Goal: Task Accomplishment & Management: Manage account settings

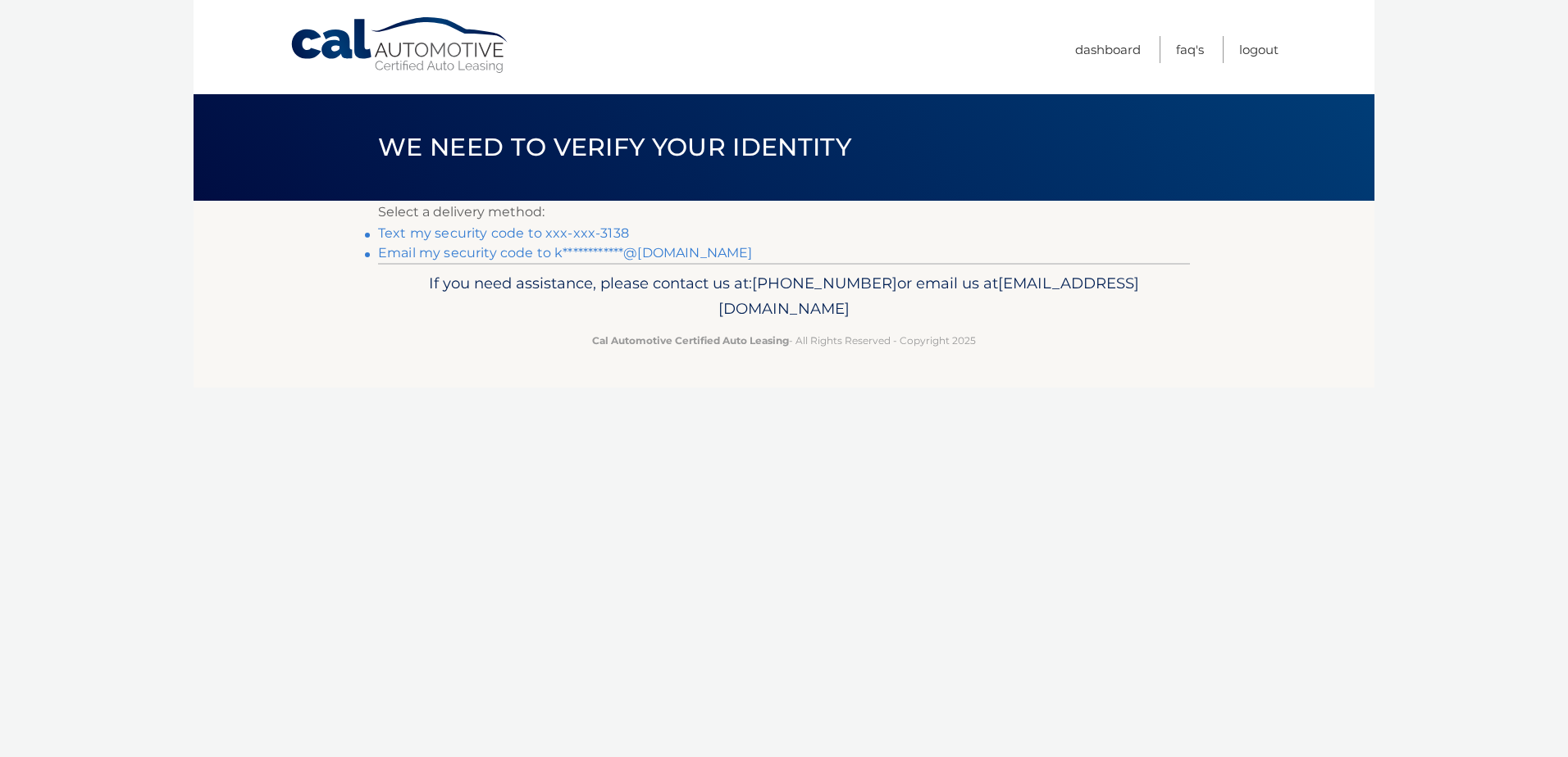
click at [488, 235] on link "Text my security code to xxx-xxx-3138" at bounding box center [504, 233] width 251 height 15
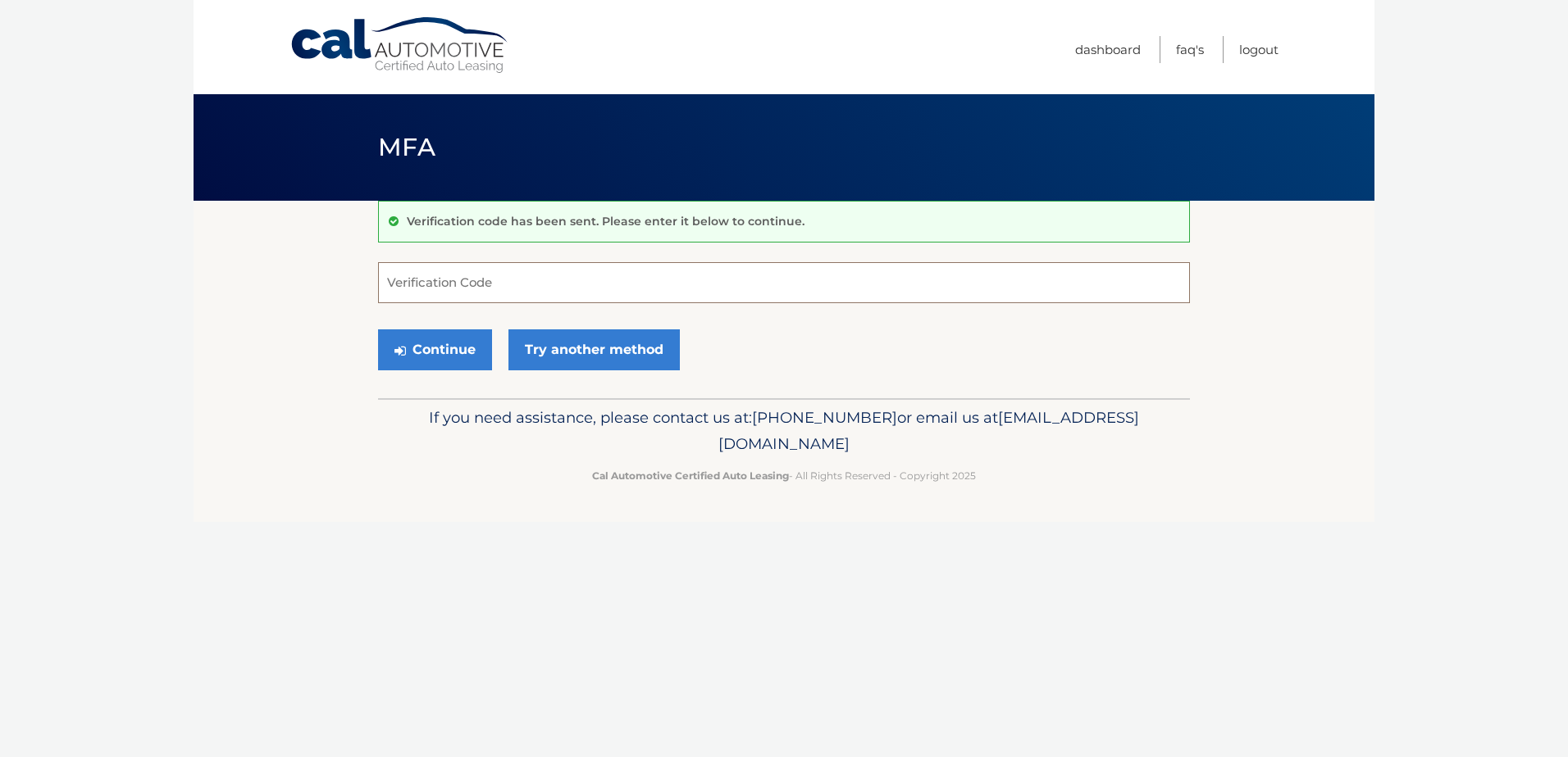
click at [641, 272] on input "Verification Code" at bounding box center [784, 282] width 812 height 41
type input "566385"
click at [378, 329] on button "Continue" at bounding box center [435, 349] width 114 height 41
click at [463, 347] on button "Continue" at bounding box center [435, 349] width 114 height 41
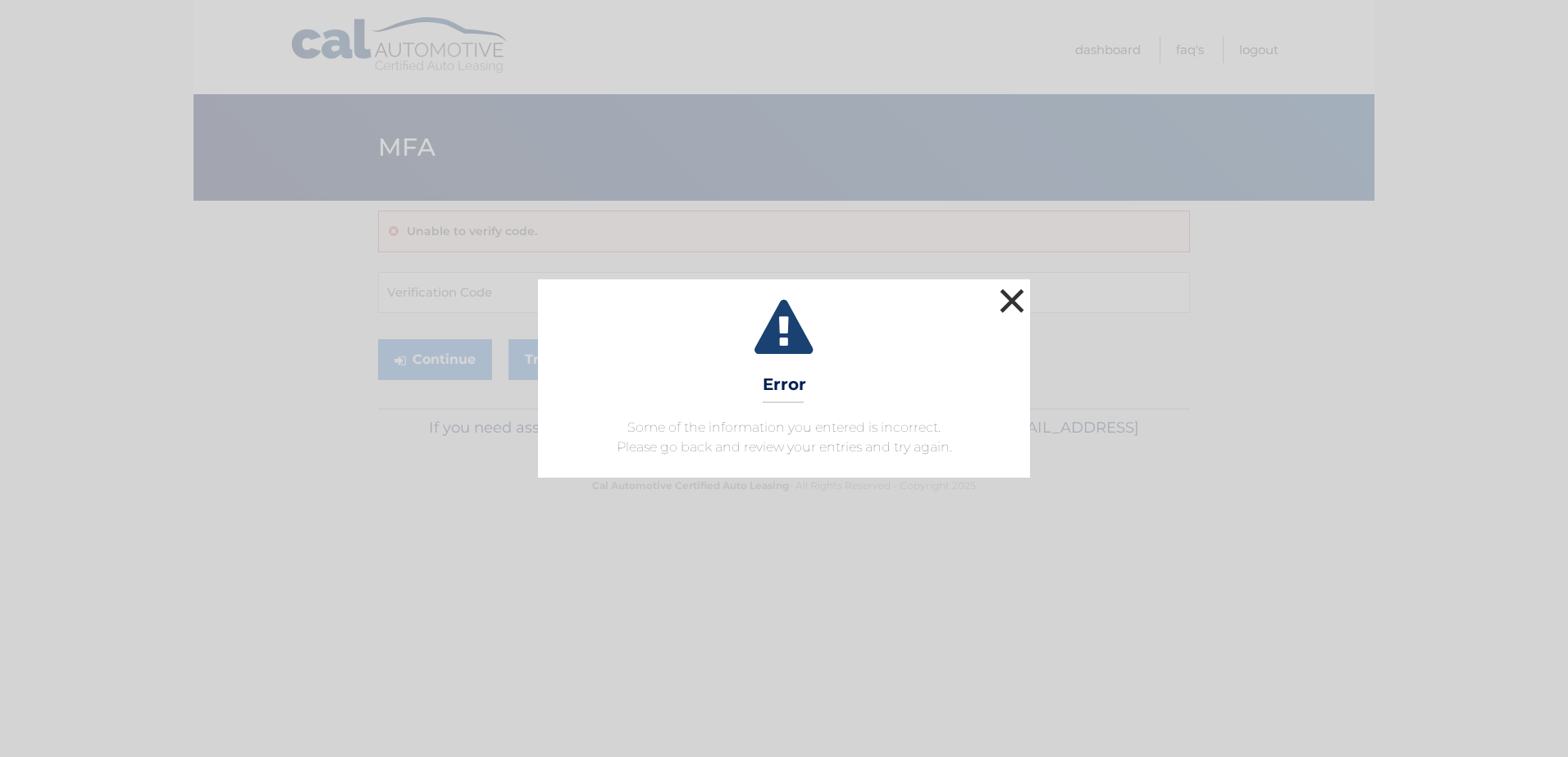
click at [1008, 292] on button "×" at bounding box center [1012, 300] width 32 height 32
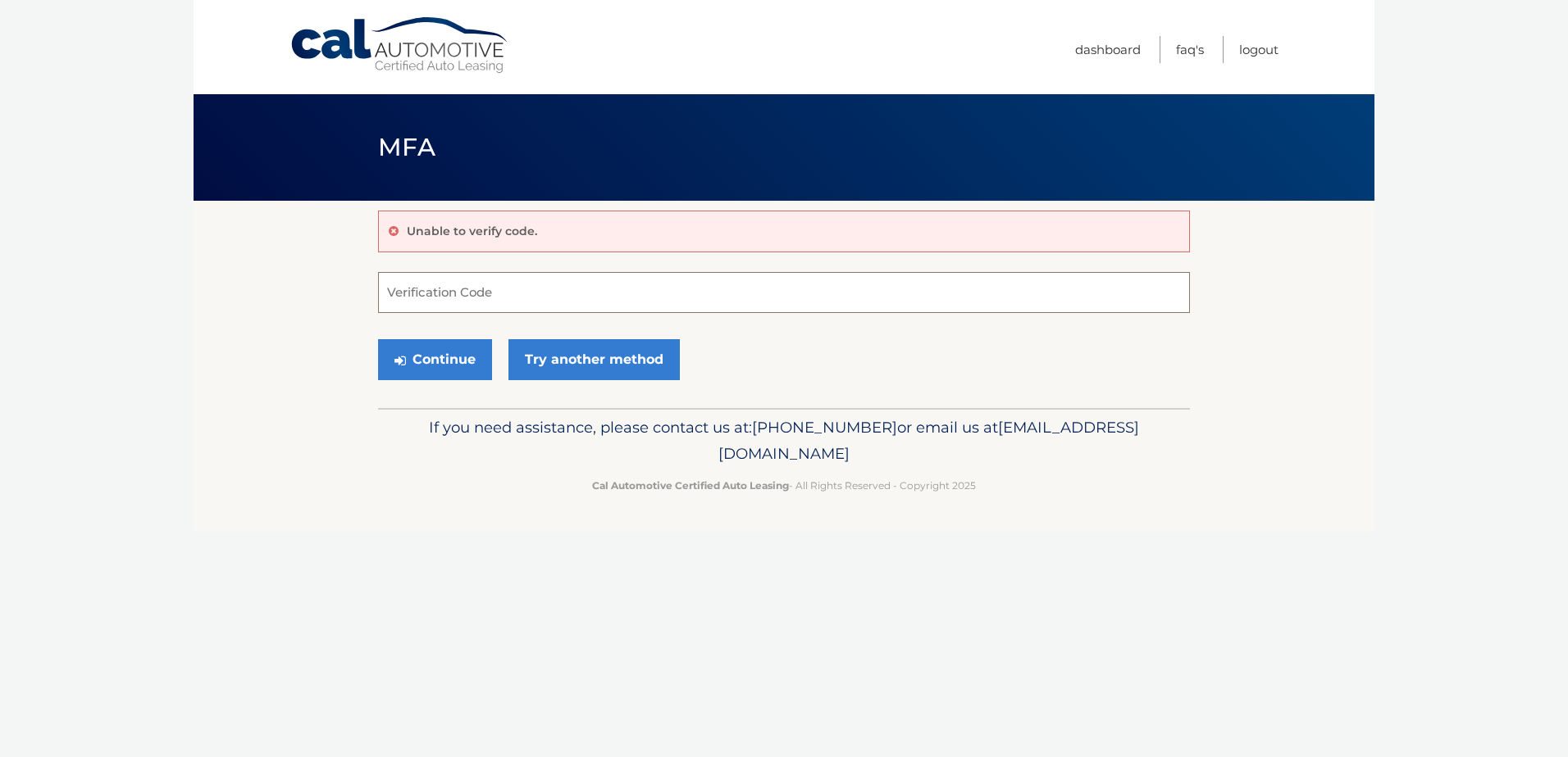
click at [555, 292] on input "Verification Code" at bounding box center [784, 292] width 812 height 41
type input "566385"
click at [454, 347] on button "Continue" at bounding box center [435, 359] width 114 height 41
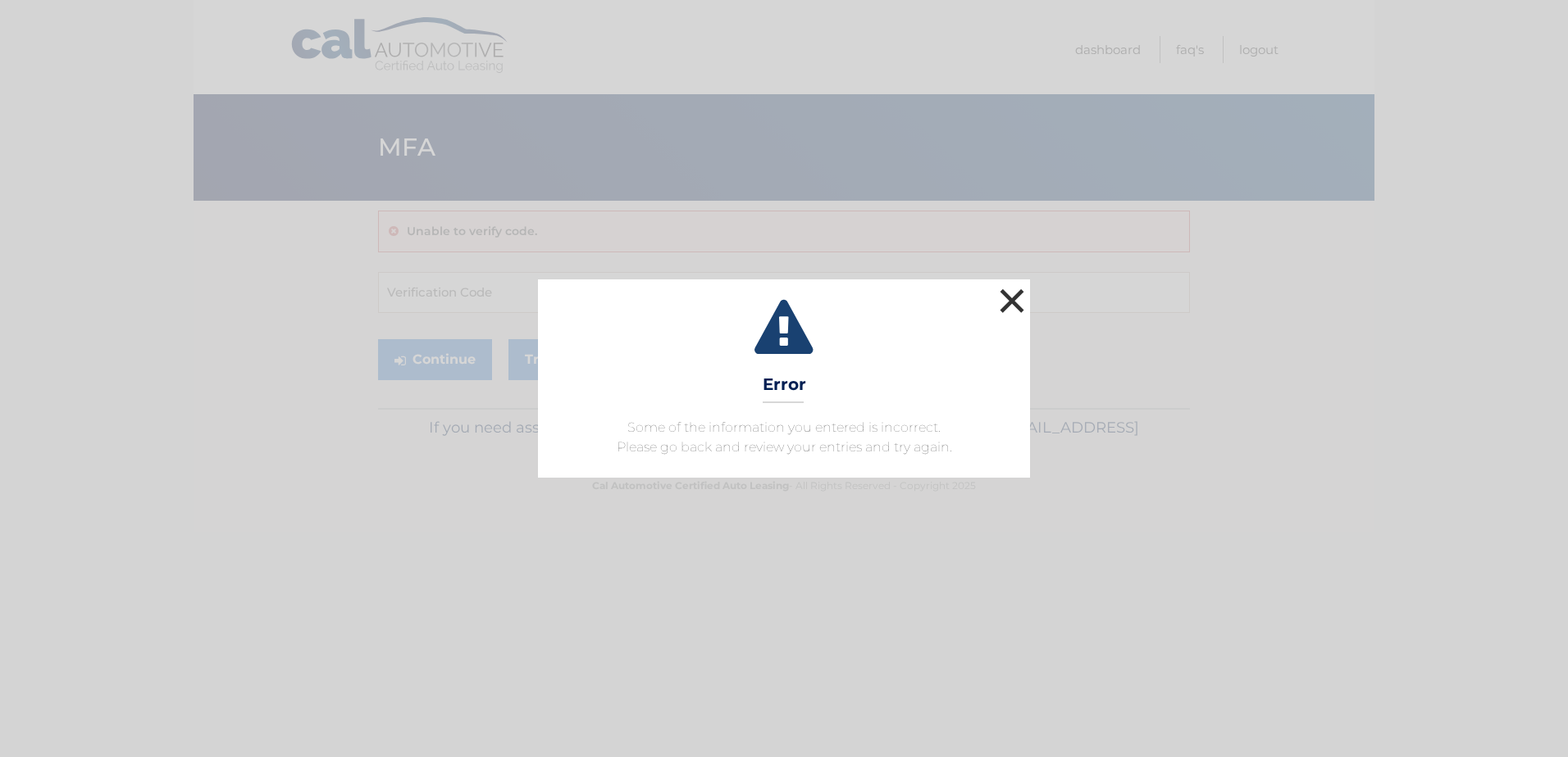
click at [1009, 297] on button "×" at bounding box center [1012, 300] width 32 height 32
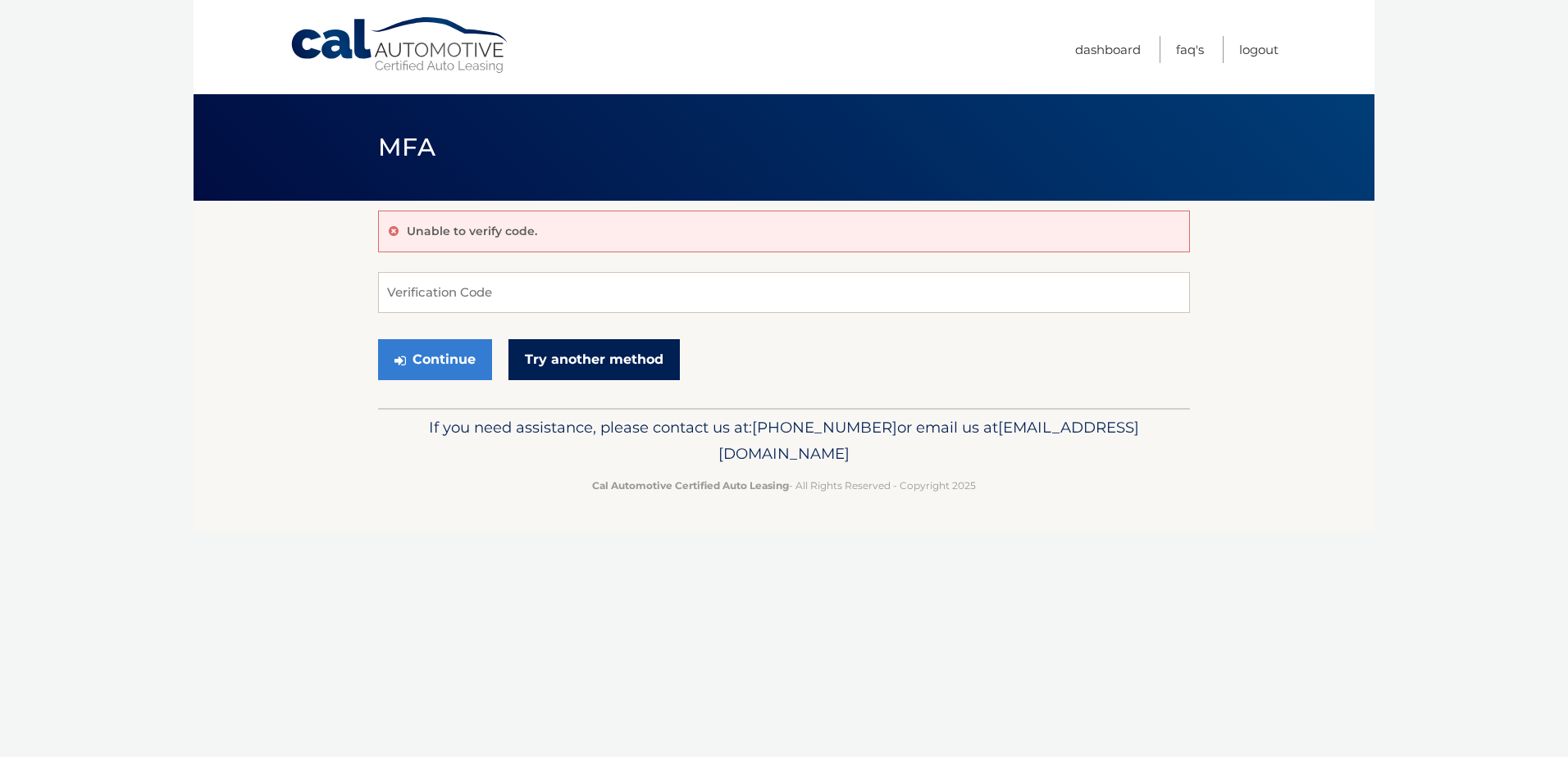
click at [639, 360] on link "Try another method" at bounding box center [594, 359] width 172 height 41
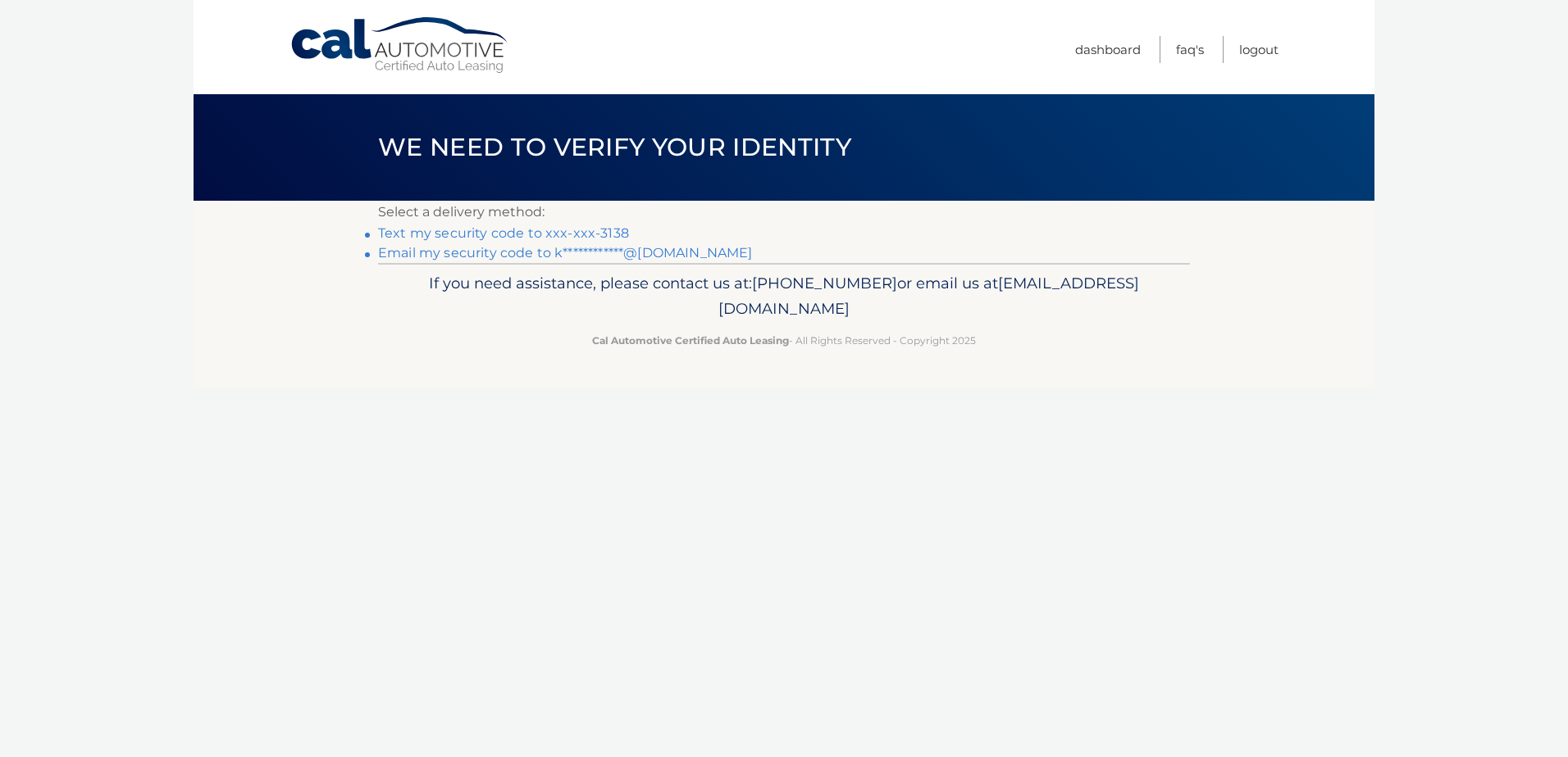
click at [586, 248] on link "**********" at bounding box center [565, 253] width 374 height 15
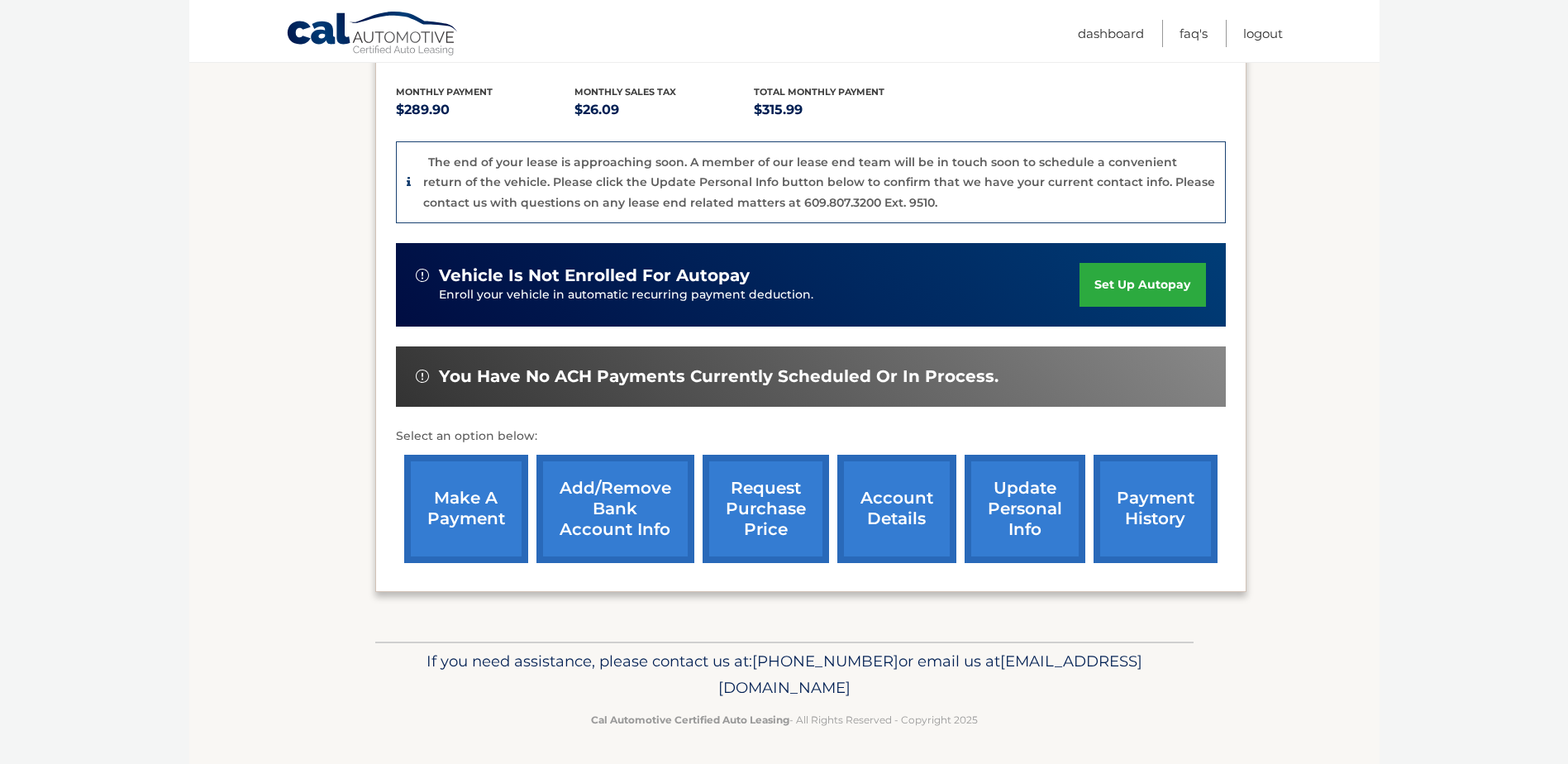
scroll to position [341, 0]
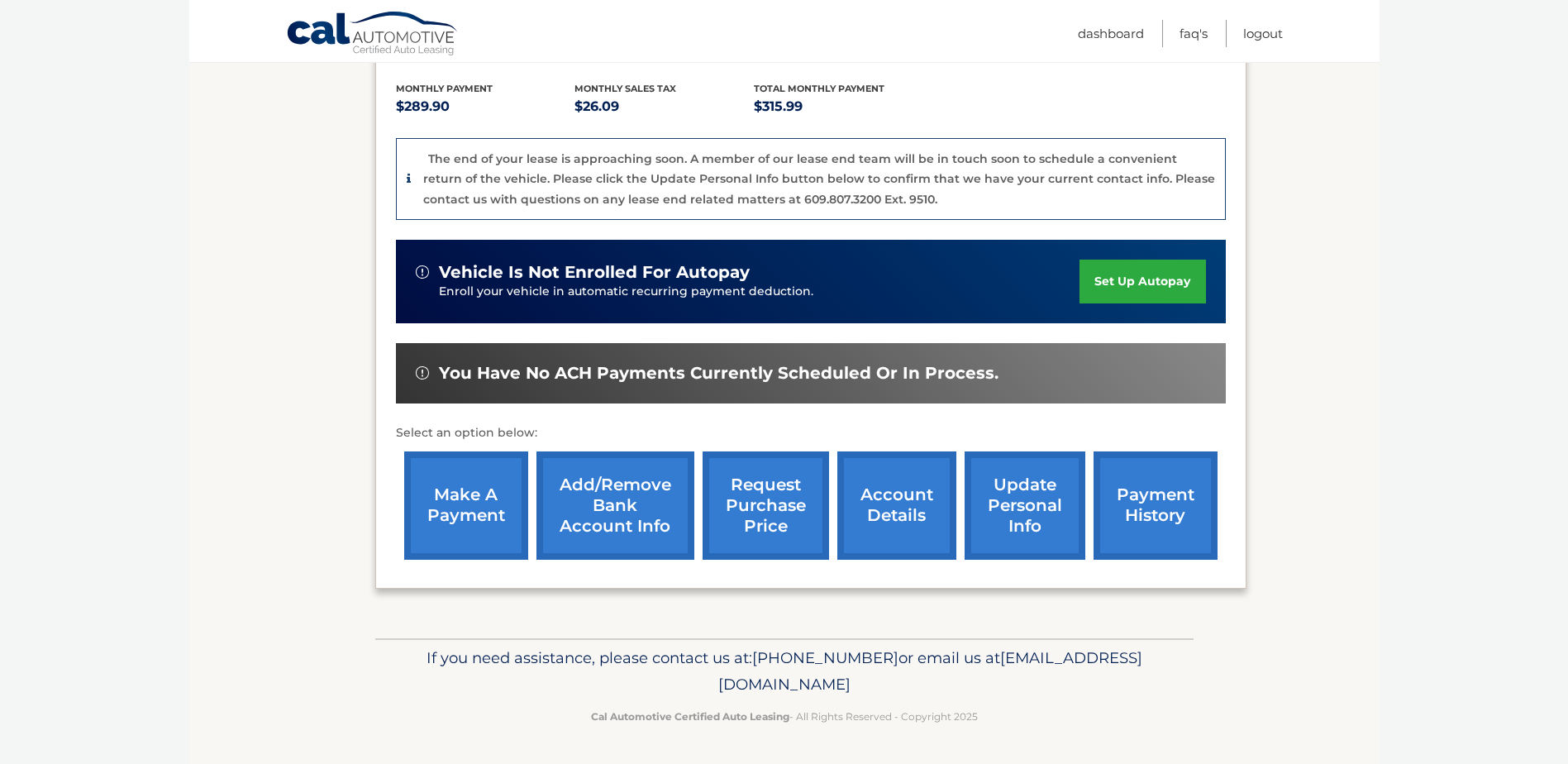
click at [458, 504] on link "make a payment" at bounding box center [466, 505] width 124 height 108
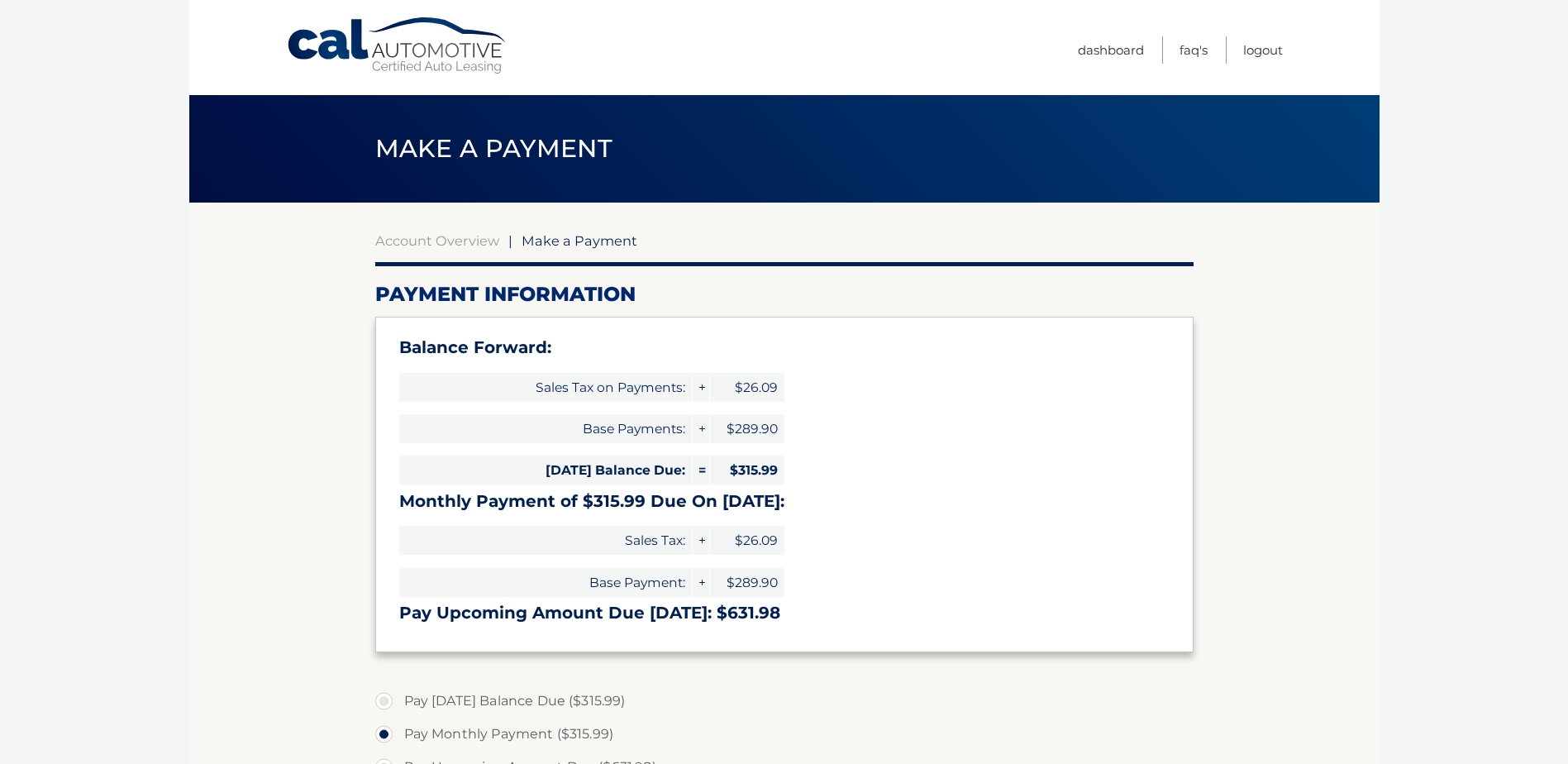
select select "MDI3YzA0ODEtMGIwMC00YjRmLWJmNDUtN2E1NWIwMWE3YWE5"
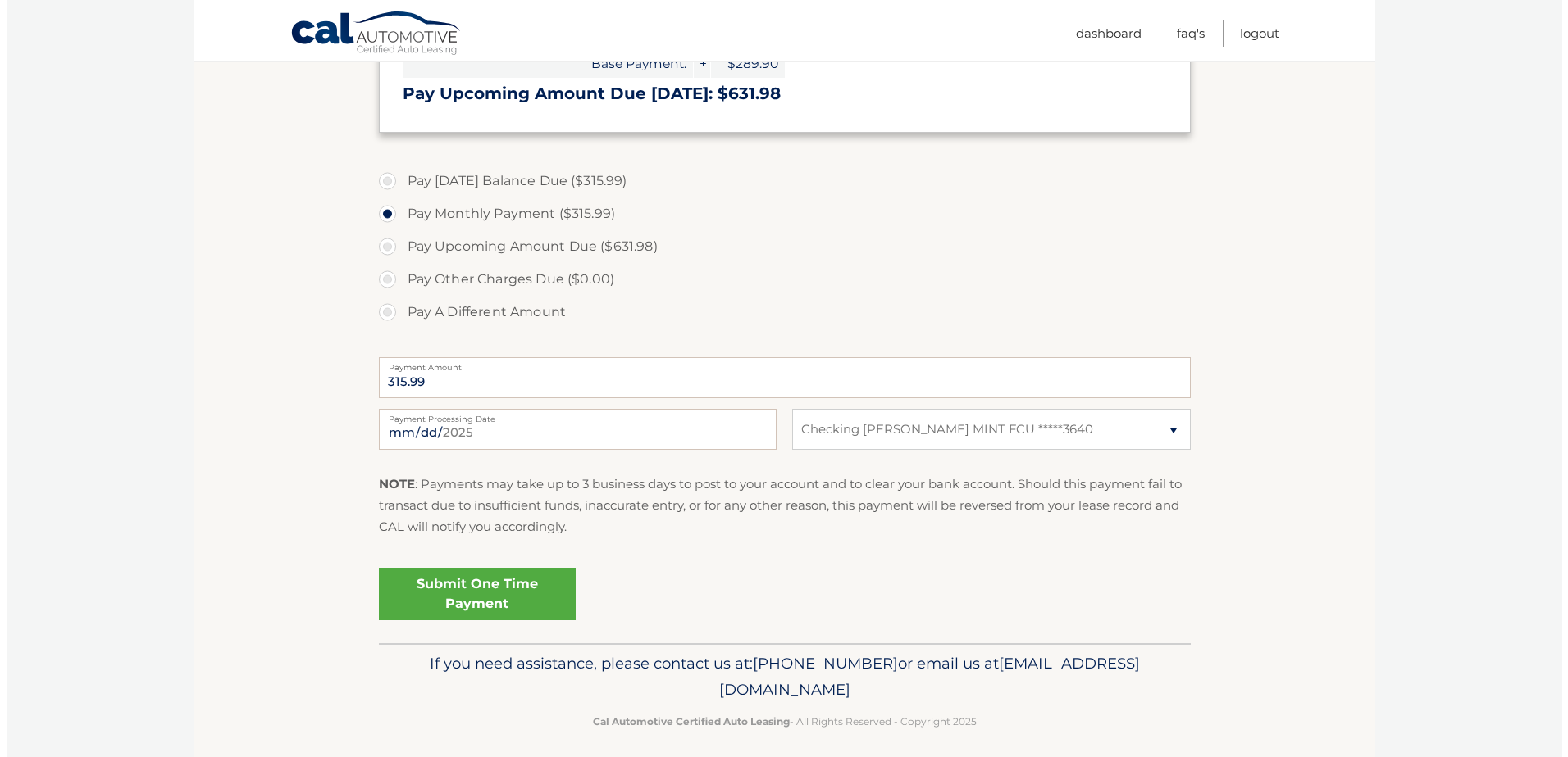
scroll to position [524, 0]
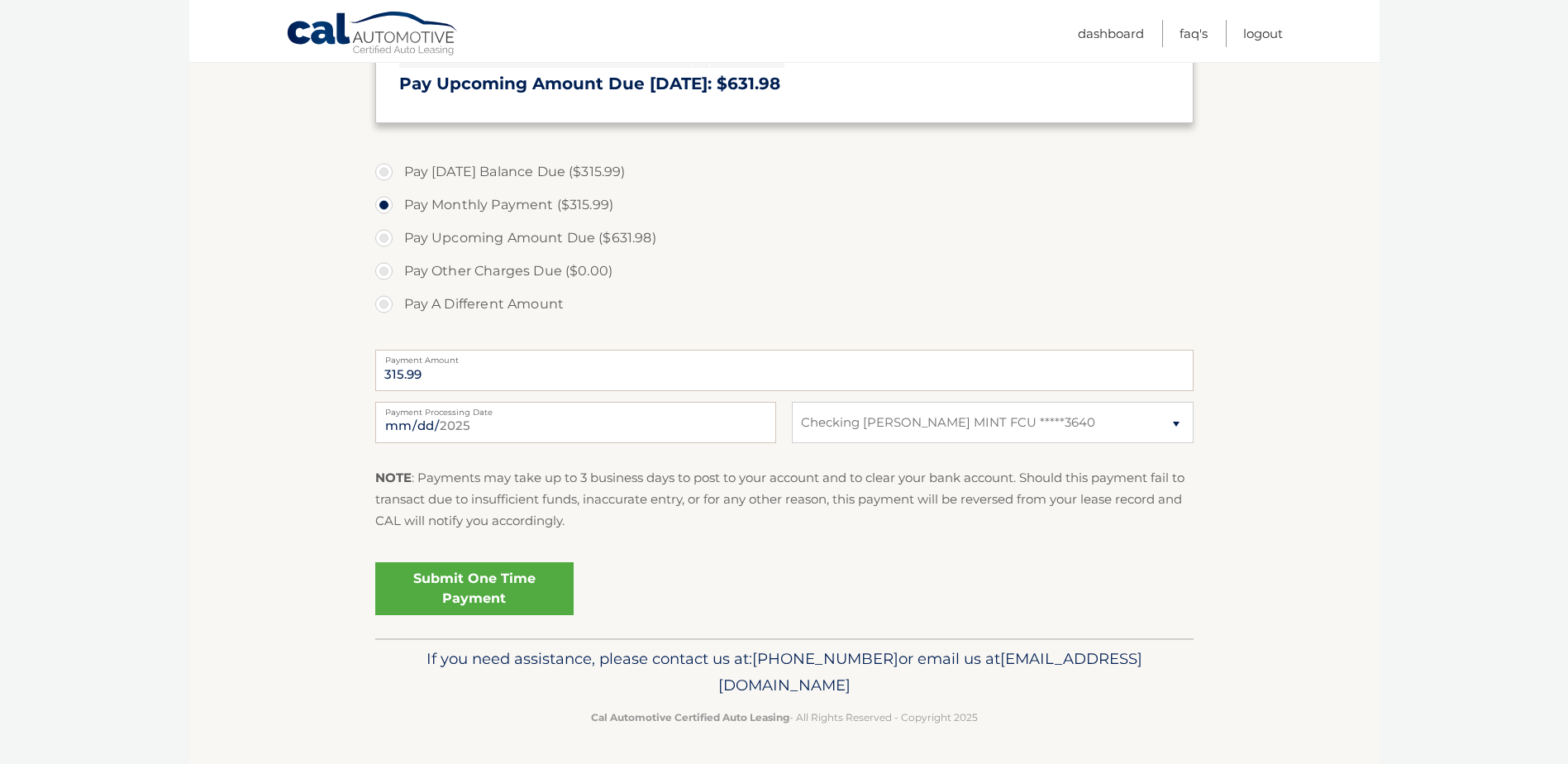
click at [492, 589] on link "Submit One Time Payment" at bounding box center [474, 589] width 198 height 53
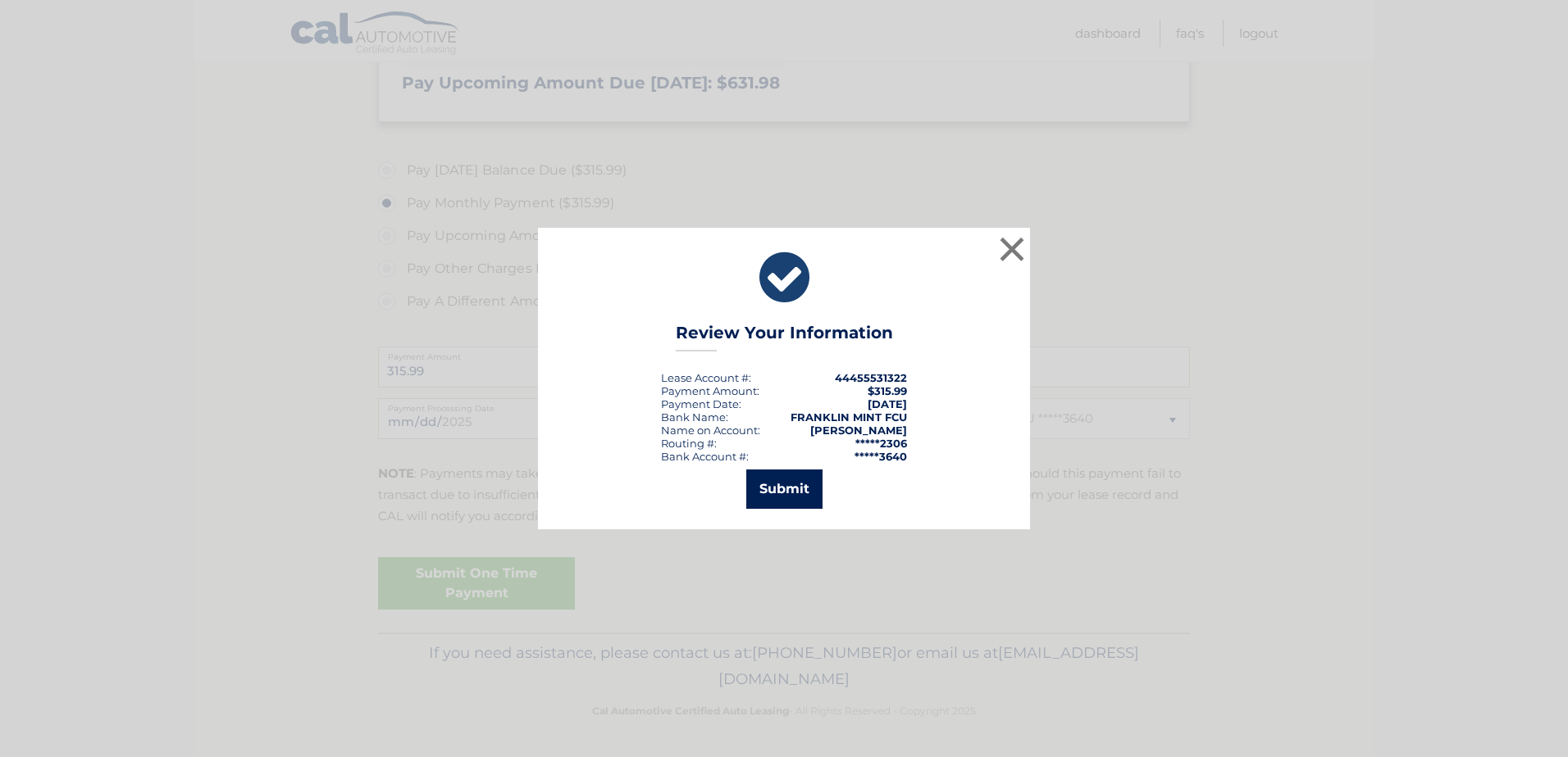
click at [776, 485] on button "Submit" at bounding box center [784, 490] width 76 height 40
